Goal: Check status: Check status

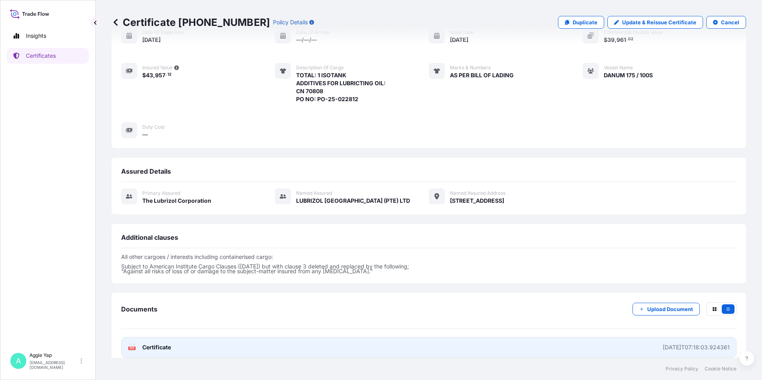
scroll to position [91, 0]
